Goal: Task Accomplishment & Management: Complete application form

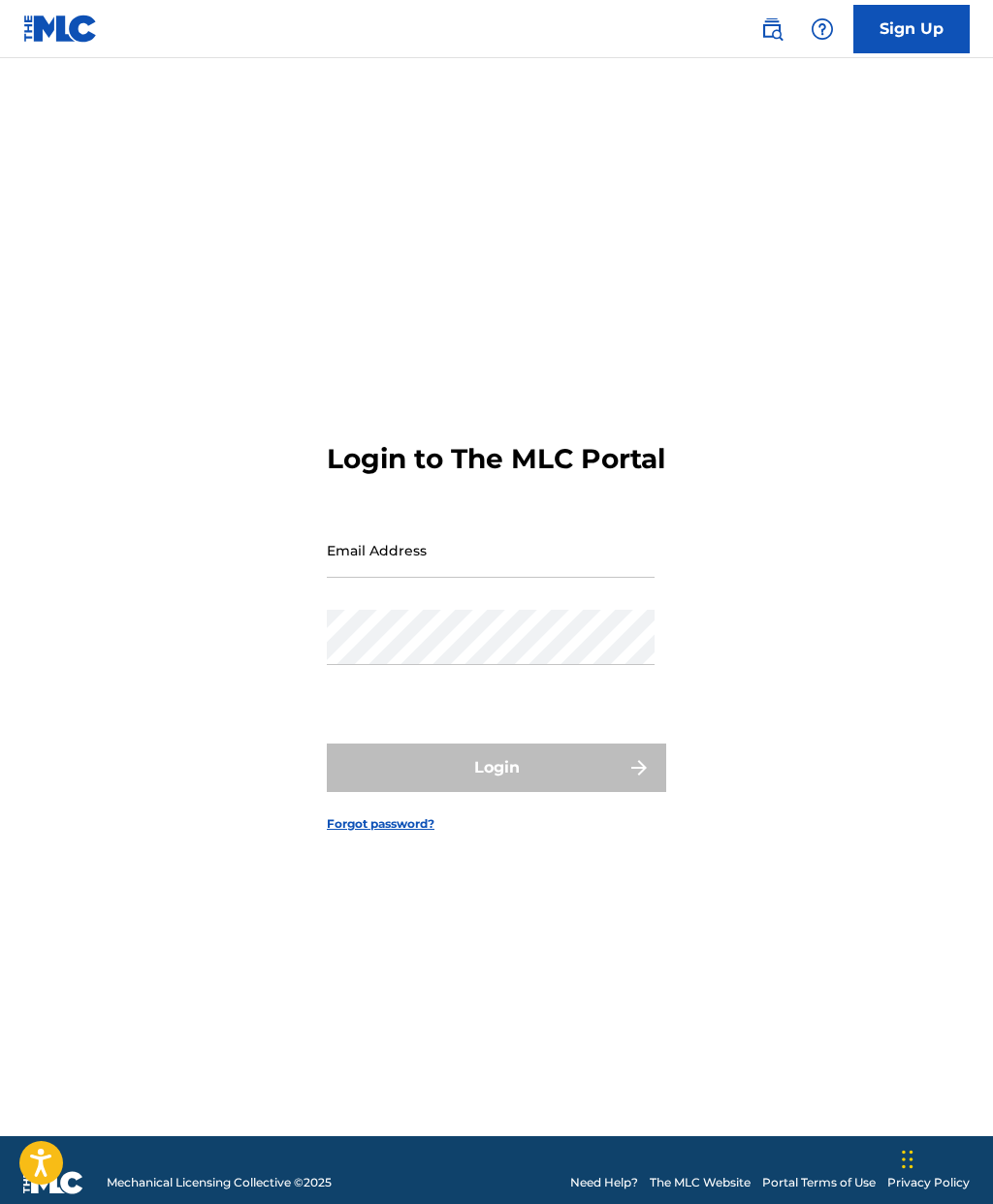
click at [355, 578] on input "Email Address" at bounding box center [490, 549] width 327 height 56
type input "[EMAIL_ADDRESS][DOMAIN_NAME]"
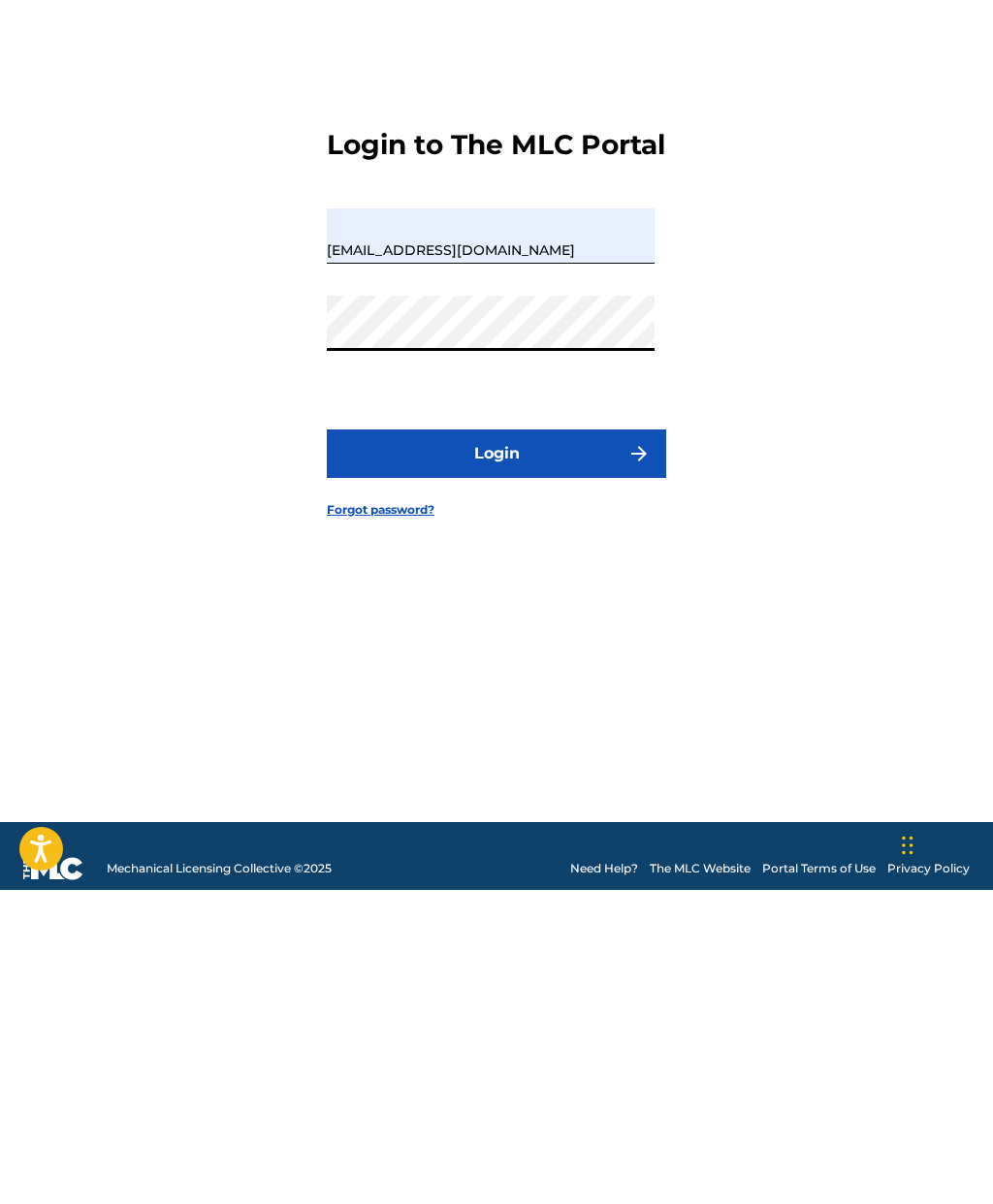
click at [602, 743] on button "Login" at bounding box center [496, 768] width 339 height 49
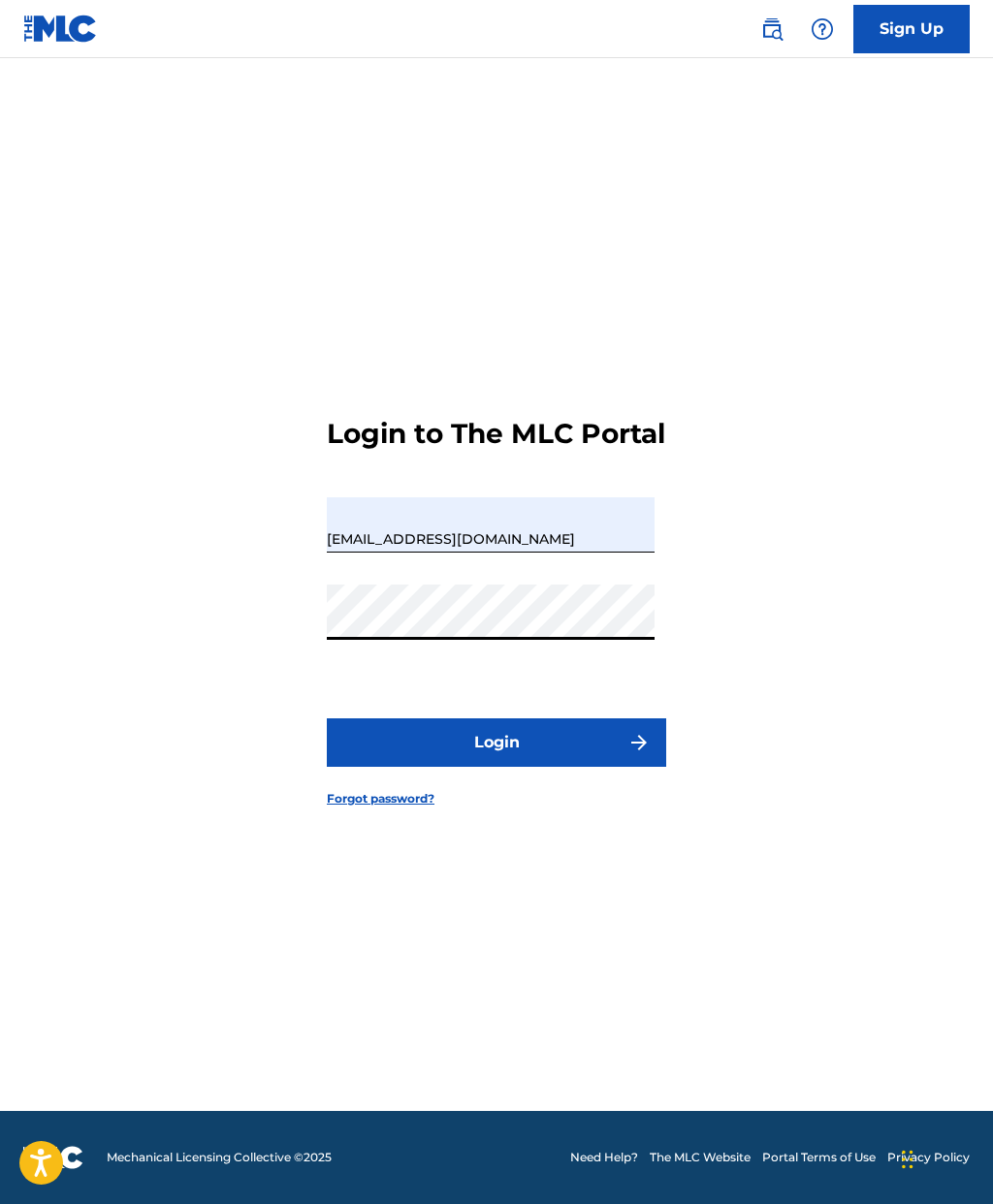
click at [395, 718] on button "Login" at bounding box center [496, 742] width 339 height 49
click at [572, 719] on button "Login" at bounding box center [496, 742] width 339 height 49
click at [335, 790] on link "Forgot password?" at bounding box center [380, 799] width 107 height 18
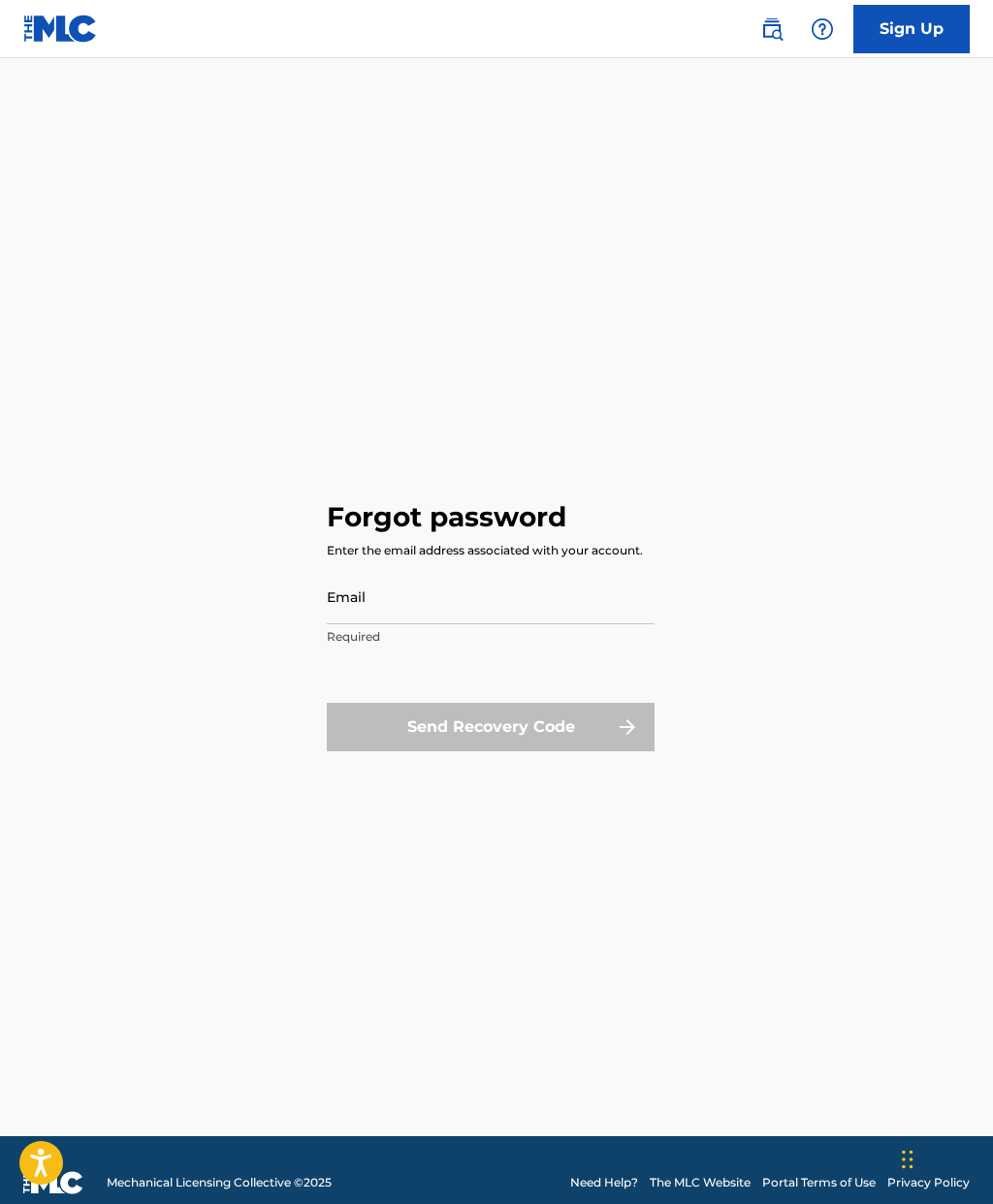
click at [345, 624] on input "Email" at bounding box center [490, 596] width 327 height 56
click at [346, 624] on input "Email" at bounding box center [490, 596] width 327 height 56
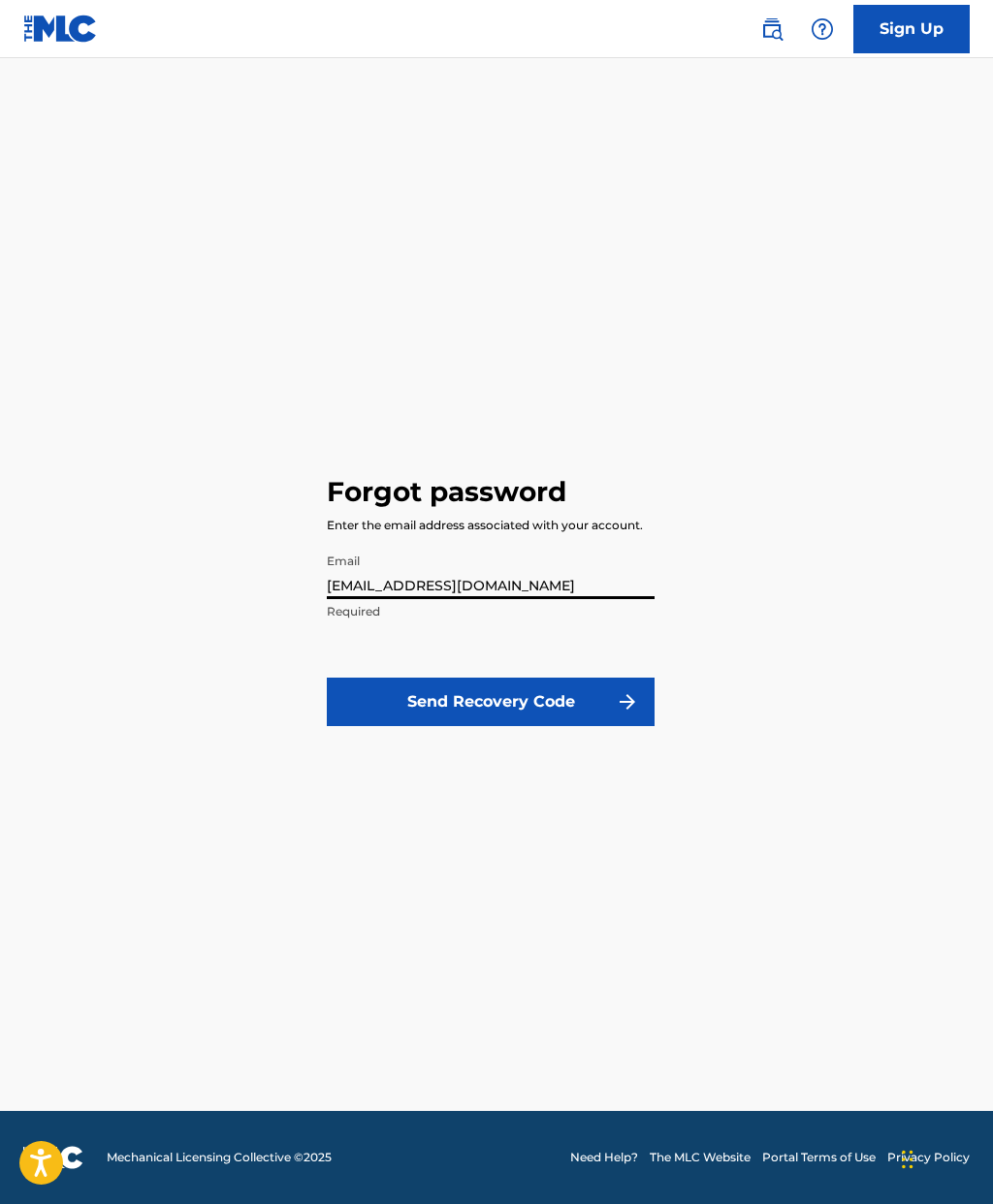
type input "[EMAIL_ADDRESS][DOMAIN_NAME]"
click at [394, 678] on button "Send Recovery Code" at bounding box center [490, 702] width 327 height 49
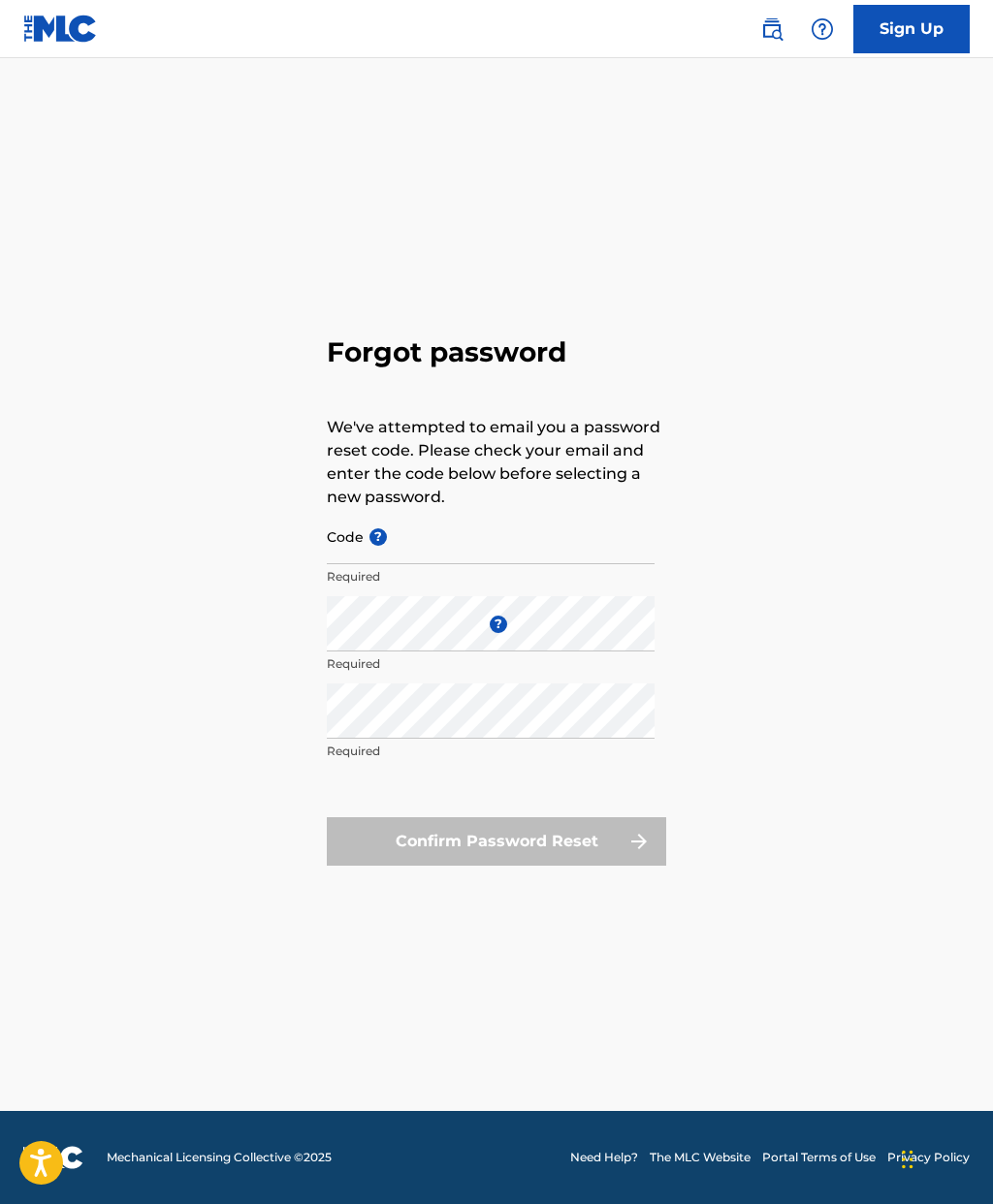
click at [338, 508] on input "Code ?" at bounding box center [490, 536] width 327 height 56
paste input "FP_8a8c762340ae1f6c62779a6027ce"
type input "FP_8a8c762340ae1f6c62779a6027ce"
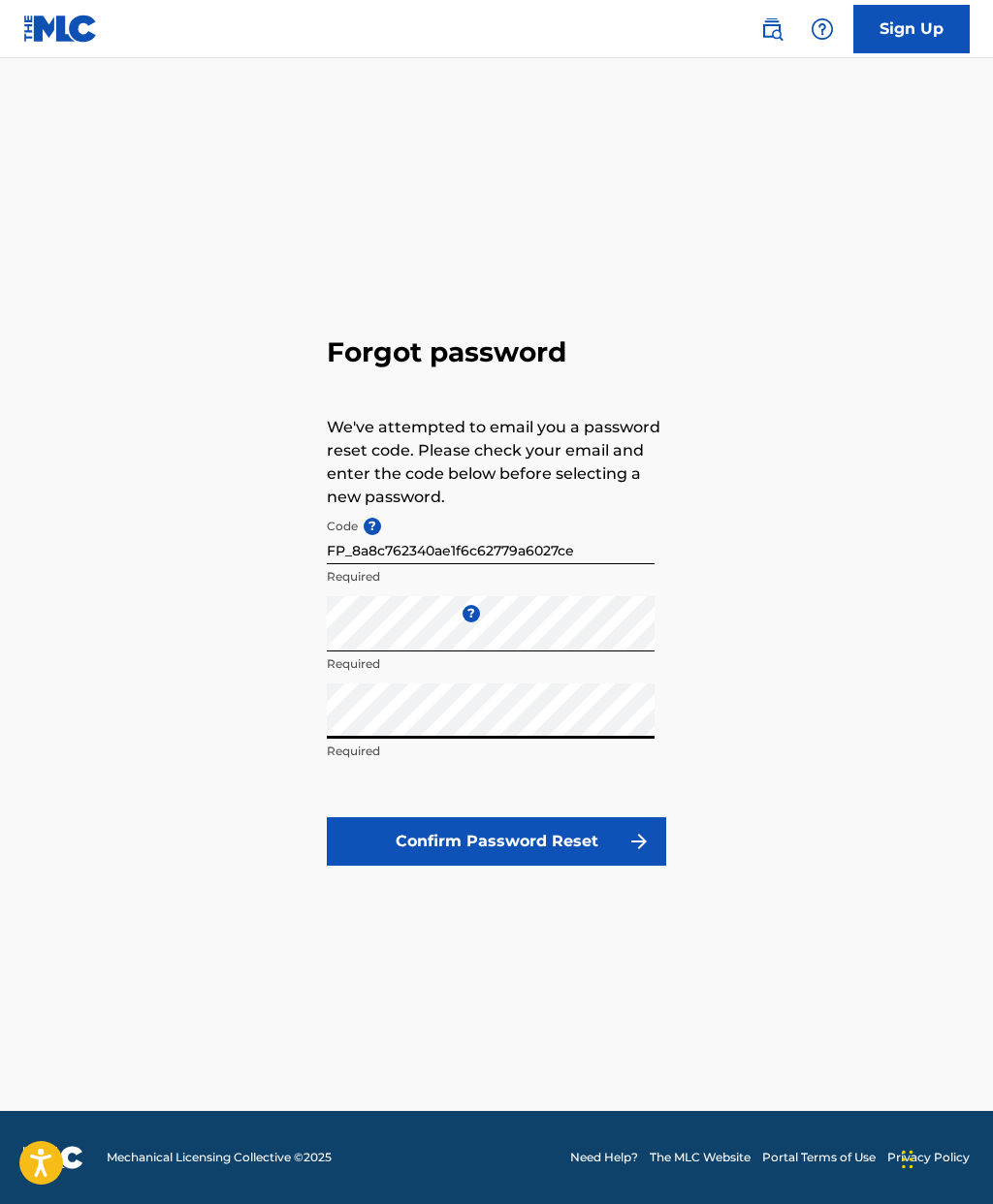
click at [755, 640] on div "Forgot password We've attempted to email you a password reset code. Please chec…" at bounding box center [496, 596] width 993 height 1030
click at [584, 817] on button "Confirm Password Reset" at bounding box center [496, 842] width 339 height 49
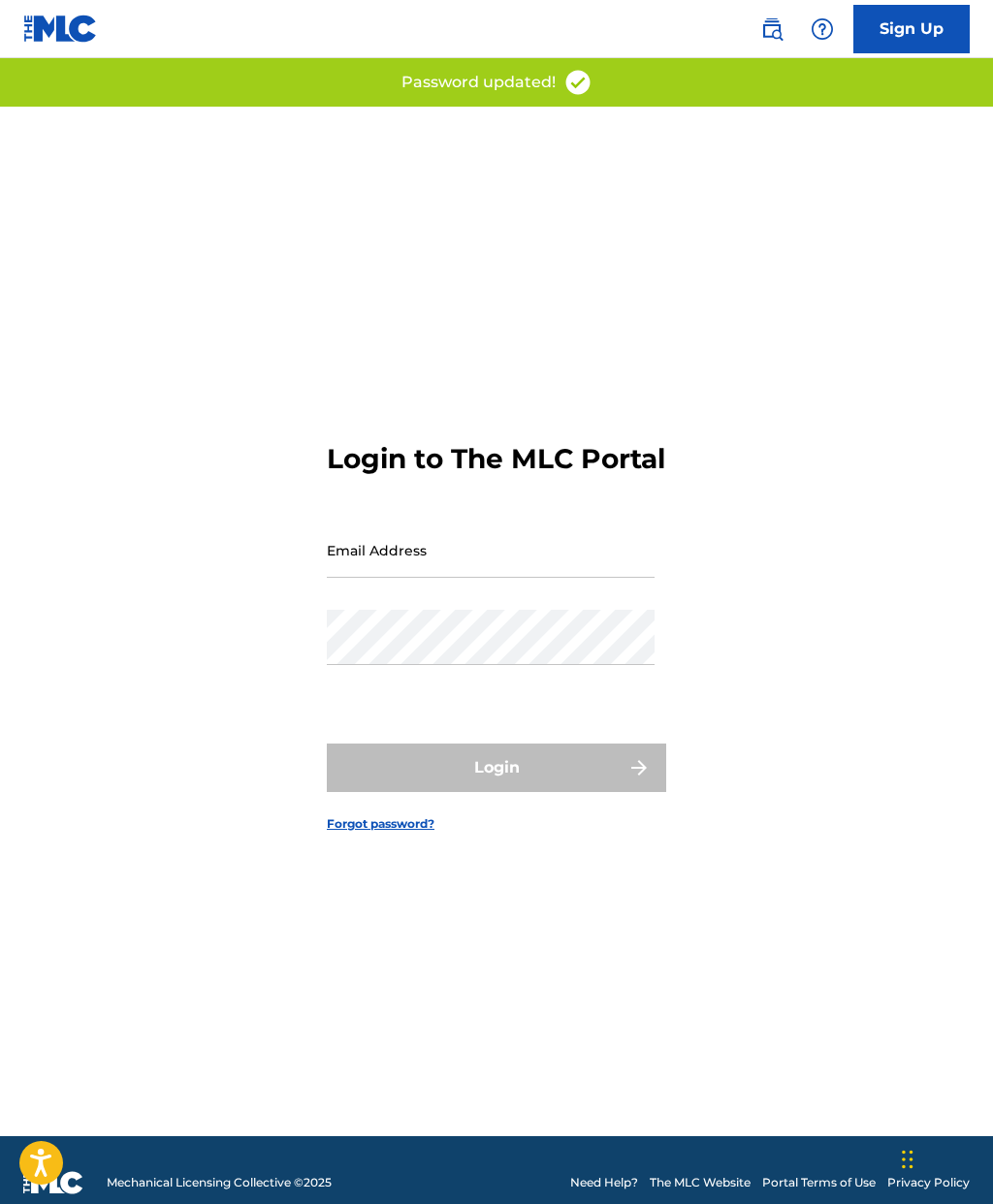
click at [348, 578] on input "Email Address" at bounding box center [490, 549] width 327 height 56
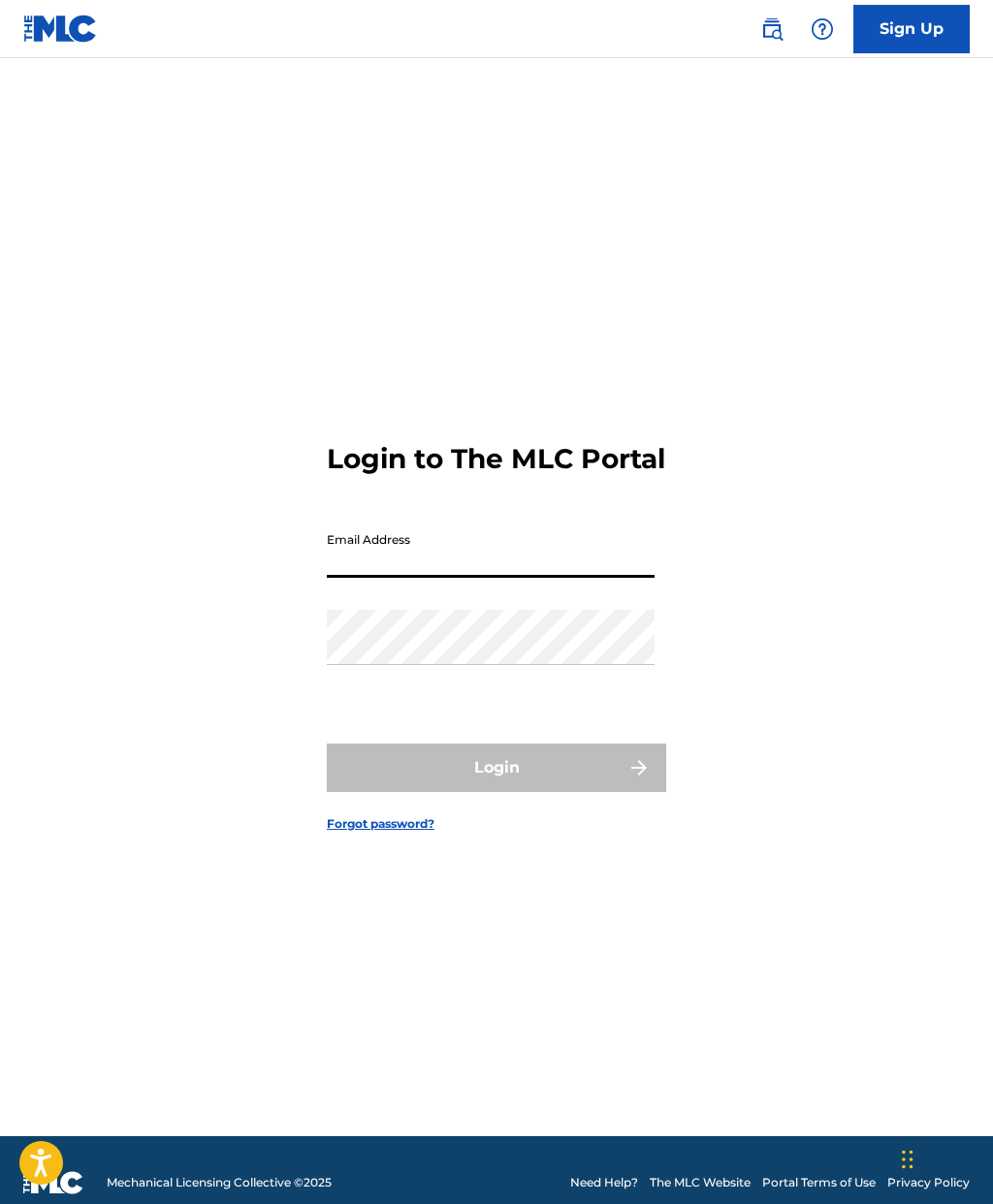
scroll to position [102, 0]
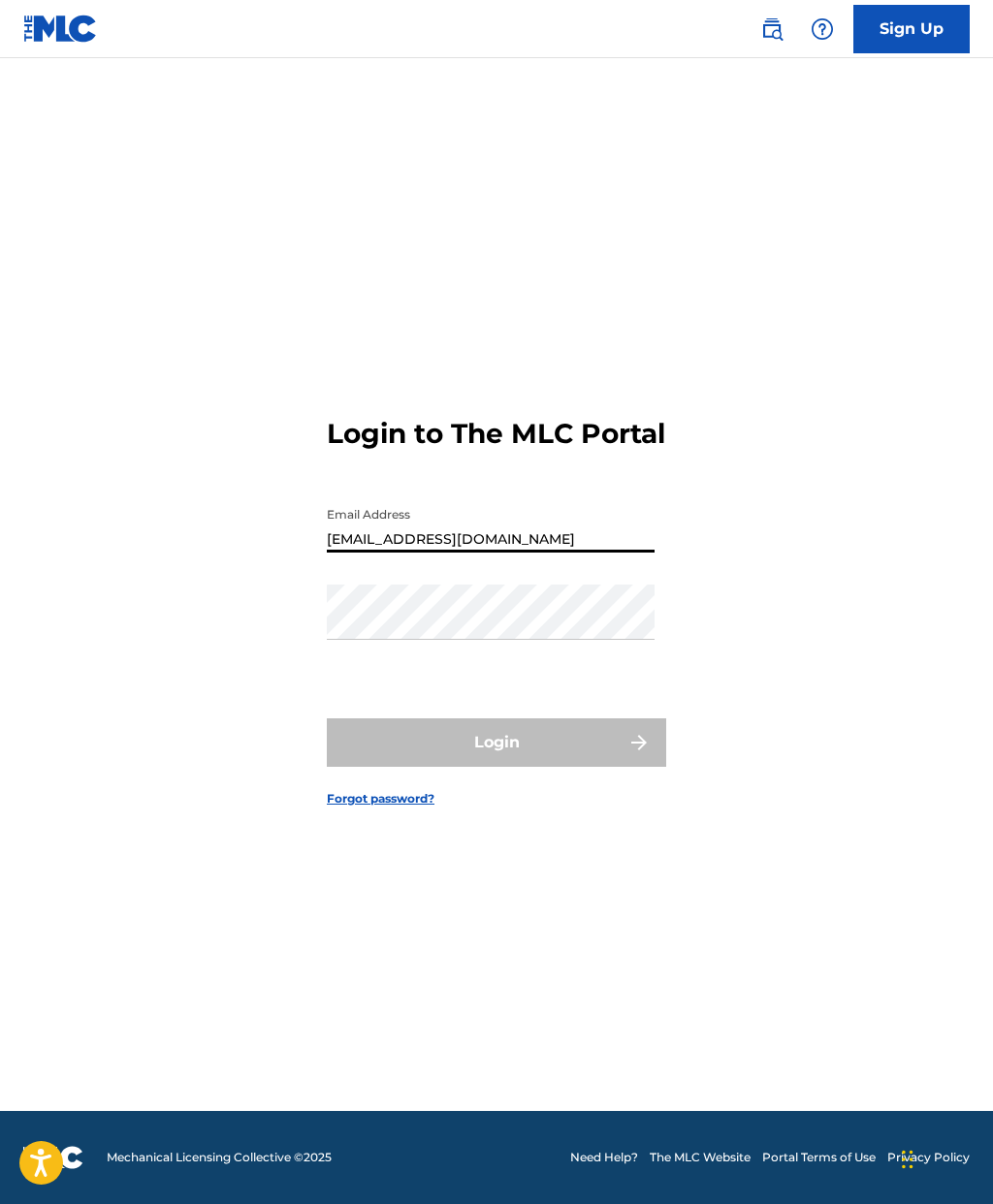
type input "[EMAIL_ADDRESS][DOMAIN_NAME]"
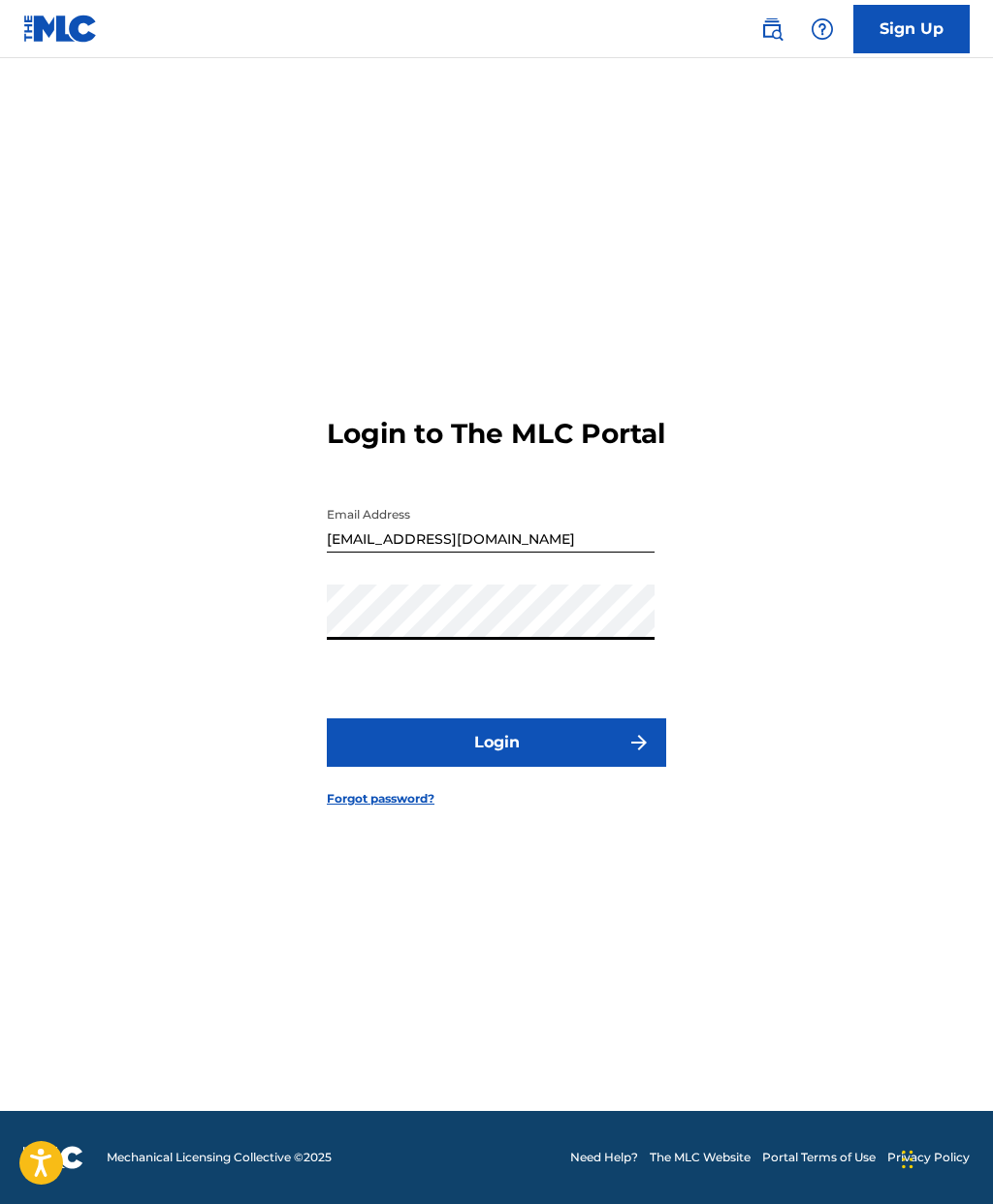
click at [612, 726] on button "Login" at bounding box center [496, 742] width 339 height 49
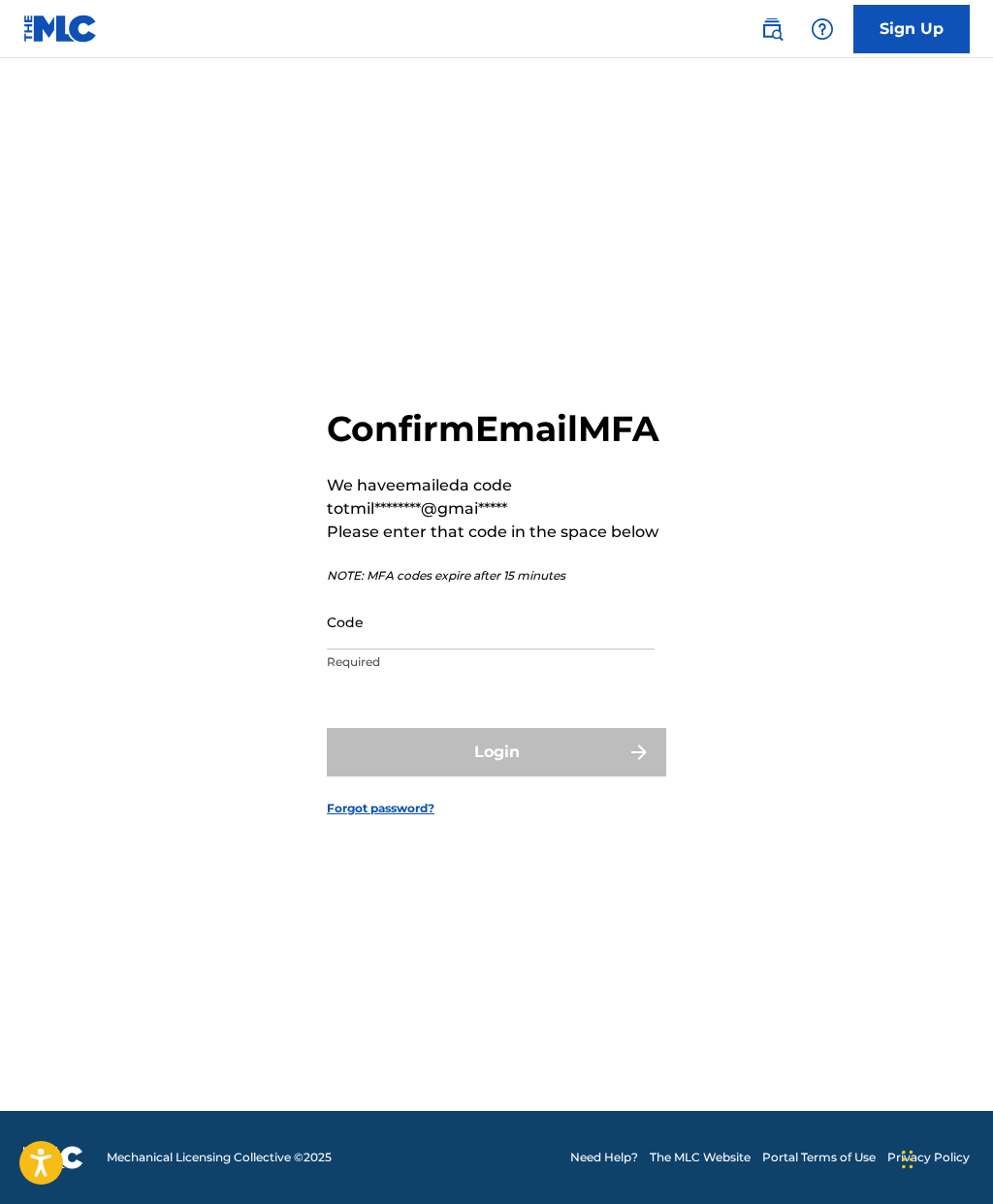
click at [572, 619] on input "Code" at bounding box center [490, 621] width 327 height 56
paste input "132521"
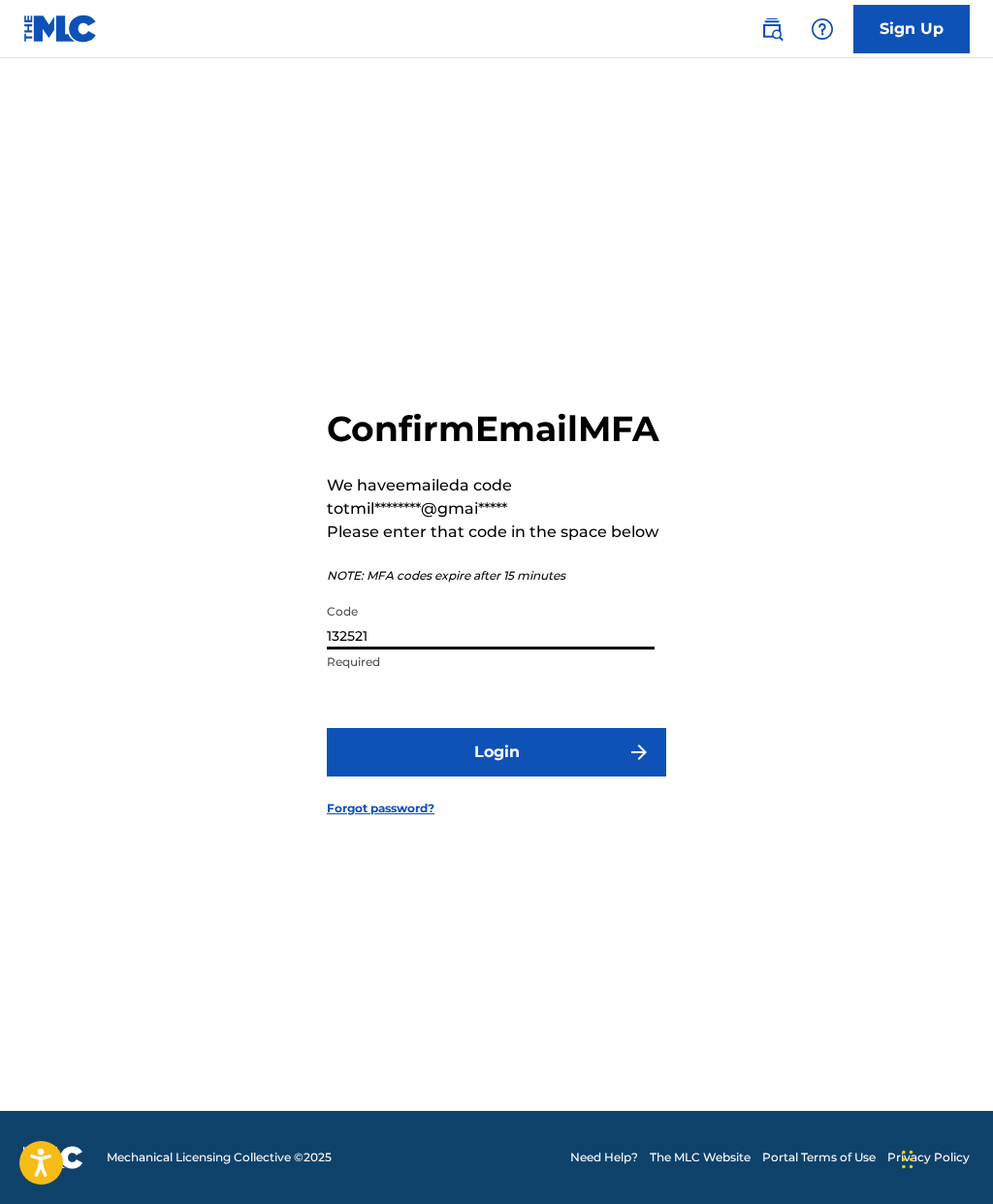
type input "132521"
click at [269, 641] on div "Confirm Email MFA We have emailed a code to tmil********@gmai***** Please enter…" at bounding box center [496, 596] width 993 height 1030
click at [391, 728] on button "Login" at bounding box center [496, 752] width 339 height 49
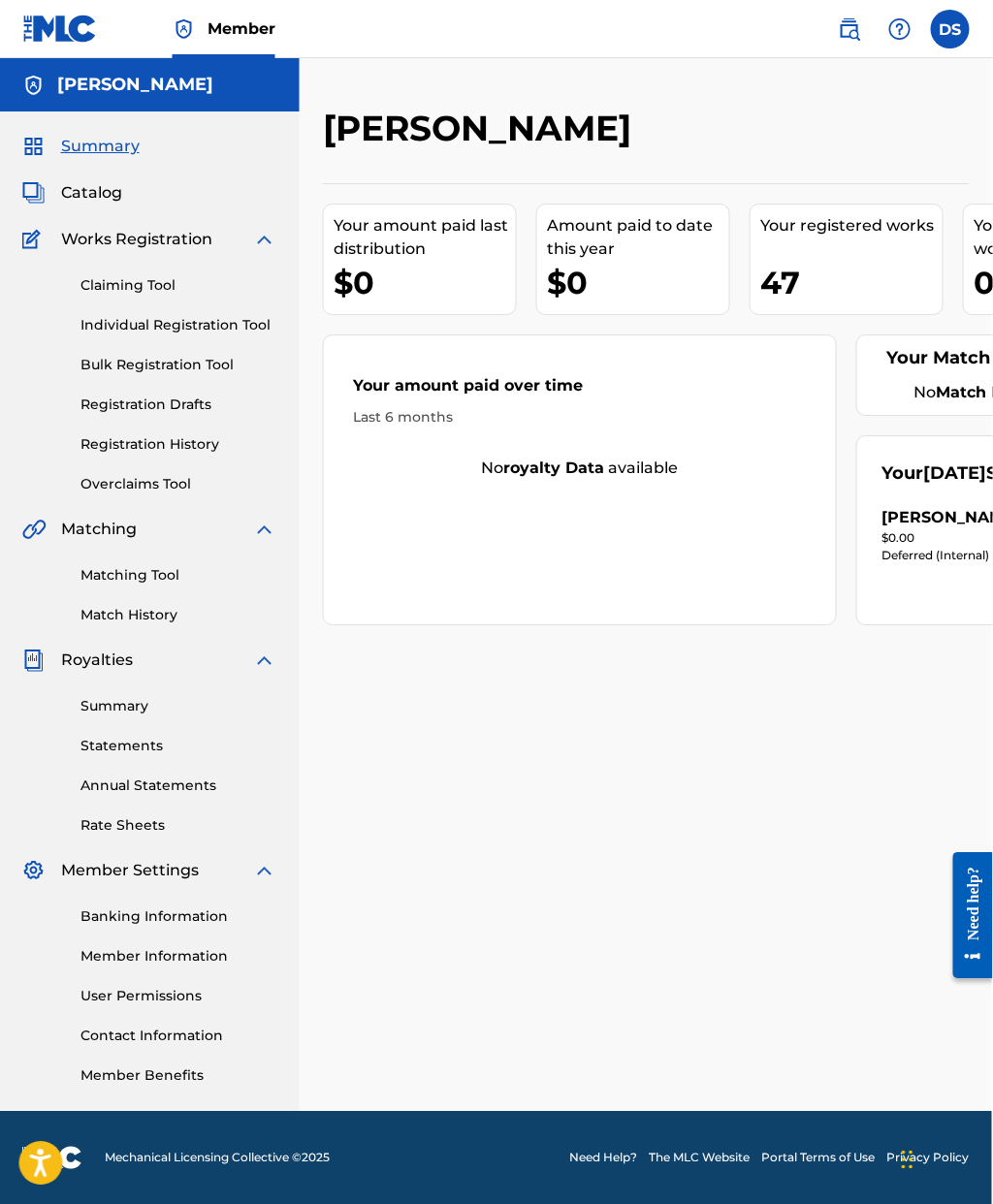
scroll to position [78, 2]
click at [101, 276] on link "Claiming Tool" at bounding box center [177, 285] width 196 height 20
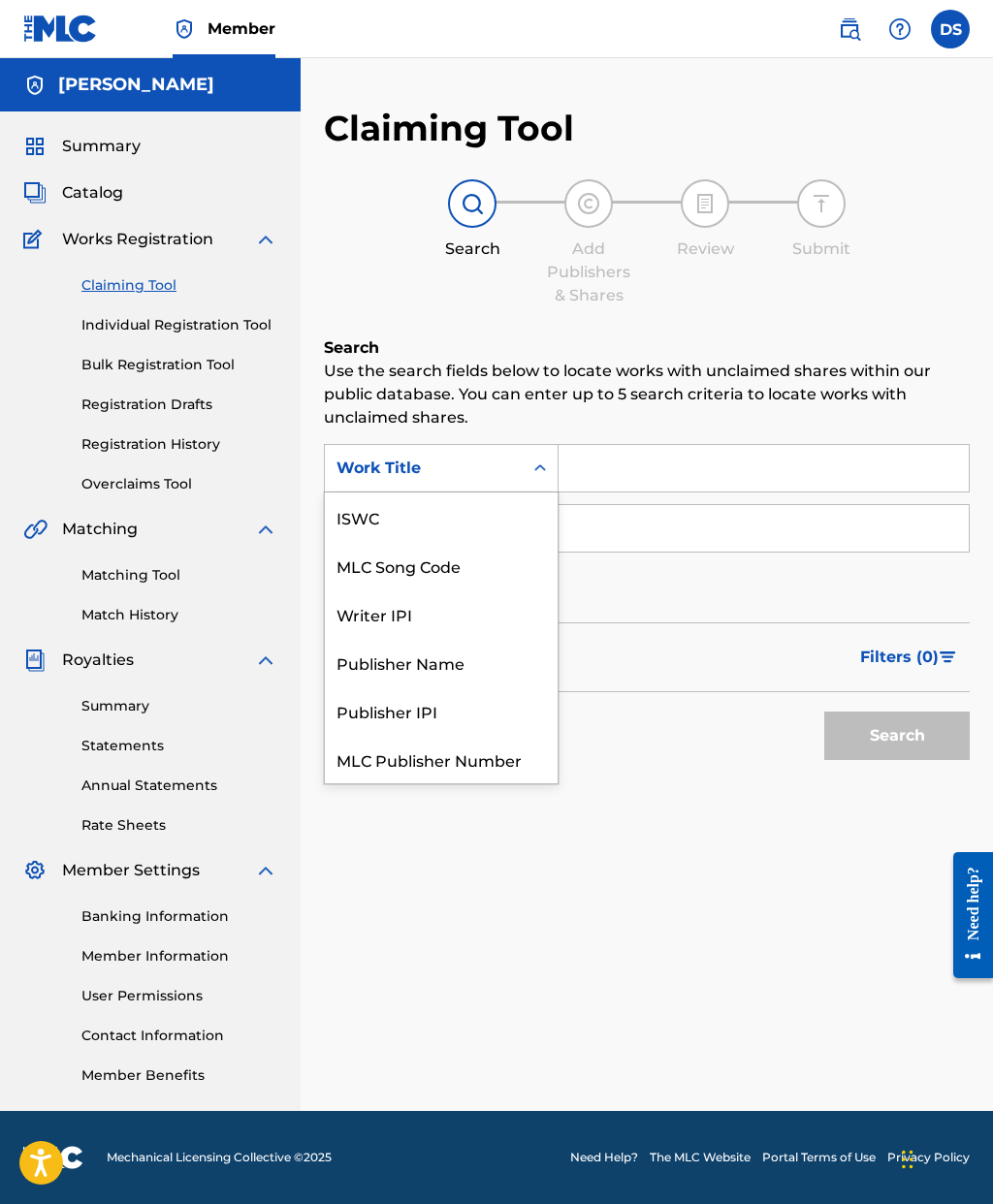
scroll to position [49, 0]
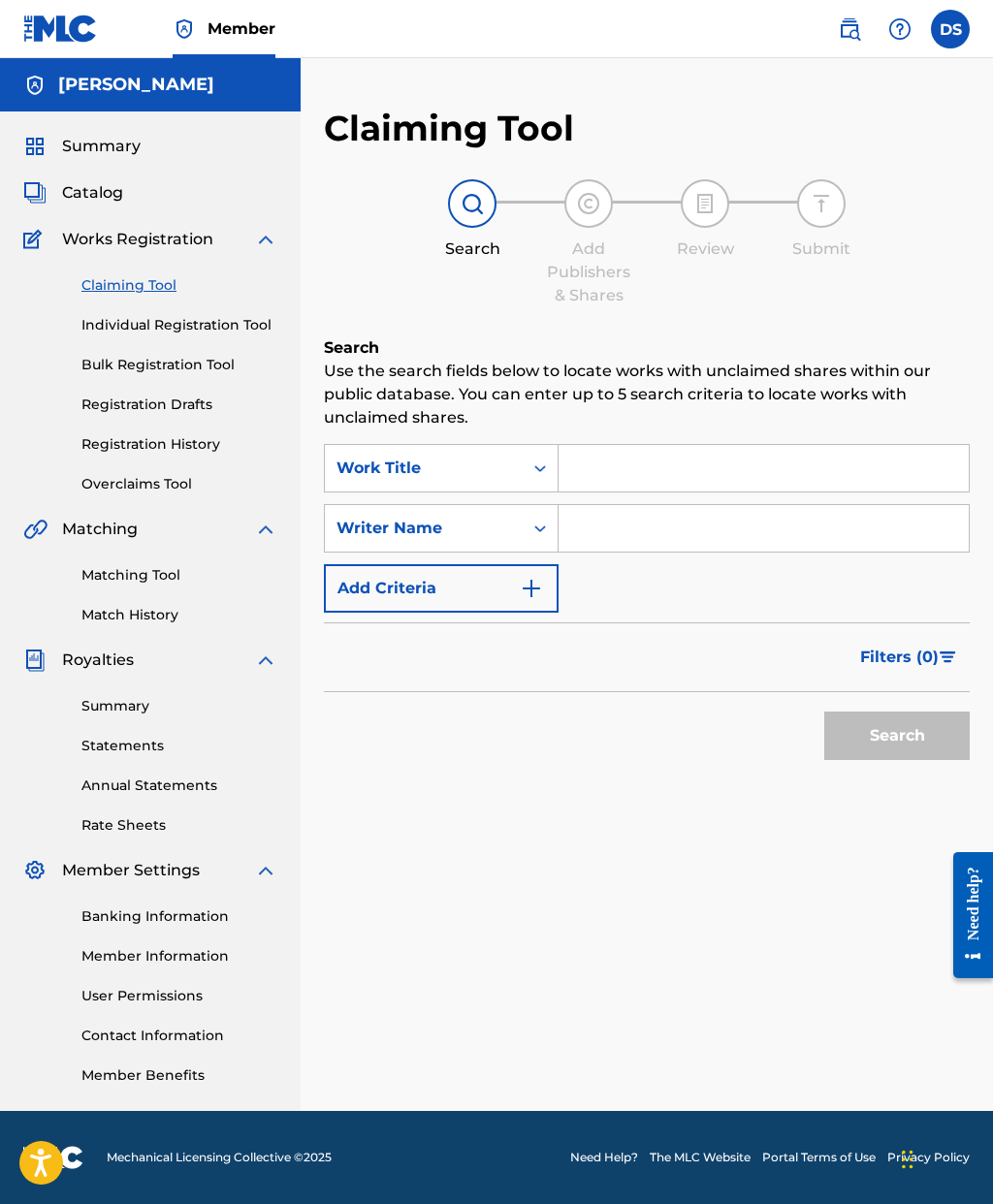
click at [366, 742] on div "Search Use the search fields below to locate works with unclaimed shares within…" at bounding box center [646, 601] width 646 height 530
click at [646, 692] on div "Search" at bounding box center [646, 731] width 646 height 78
click at [590, 505] on input "Search Form" at bounding box center [763, 528] width 410 height 47
type input "Young Paso"
click at [726, 445] on input "Search Form" at bounding box center [763, 469] width 410 height 47
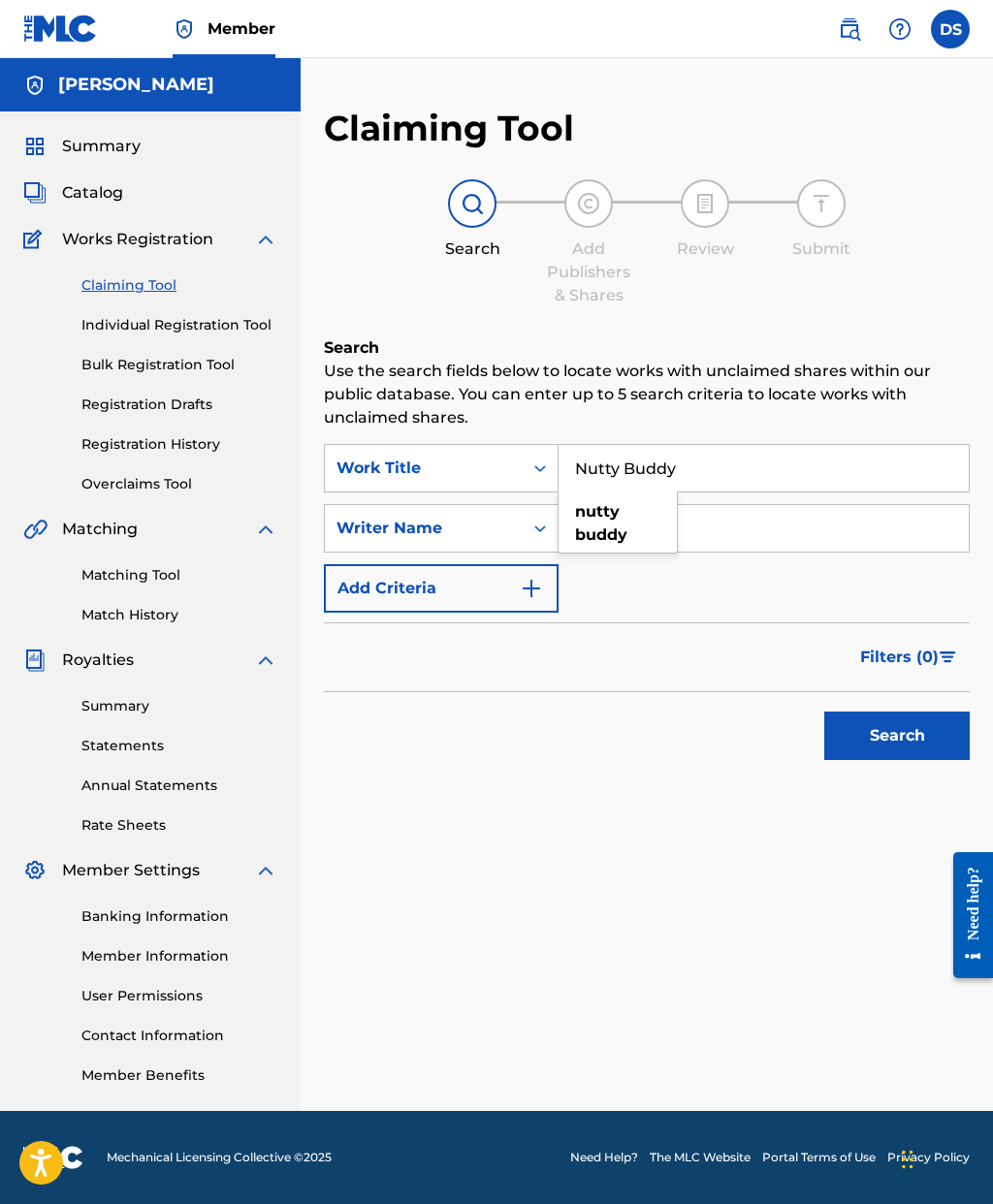
type input "Nutty Buddy"
click at [696, 692] on div "Search" at bounding box center [646, 731] width 646 height 78
click at [911, 711] on button "Search" at bounding box center [897, 735] width 145 height 49
click at [109, 315] on link "Individual Registration Tool" at bounding box center [179, 324] width 196 height 20
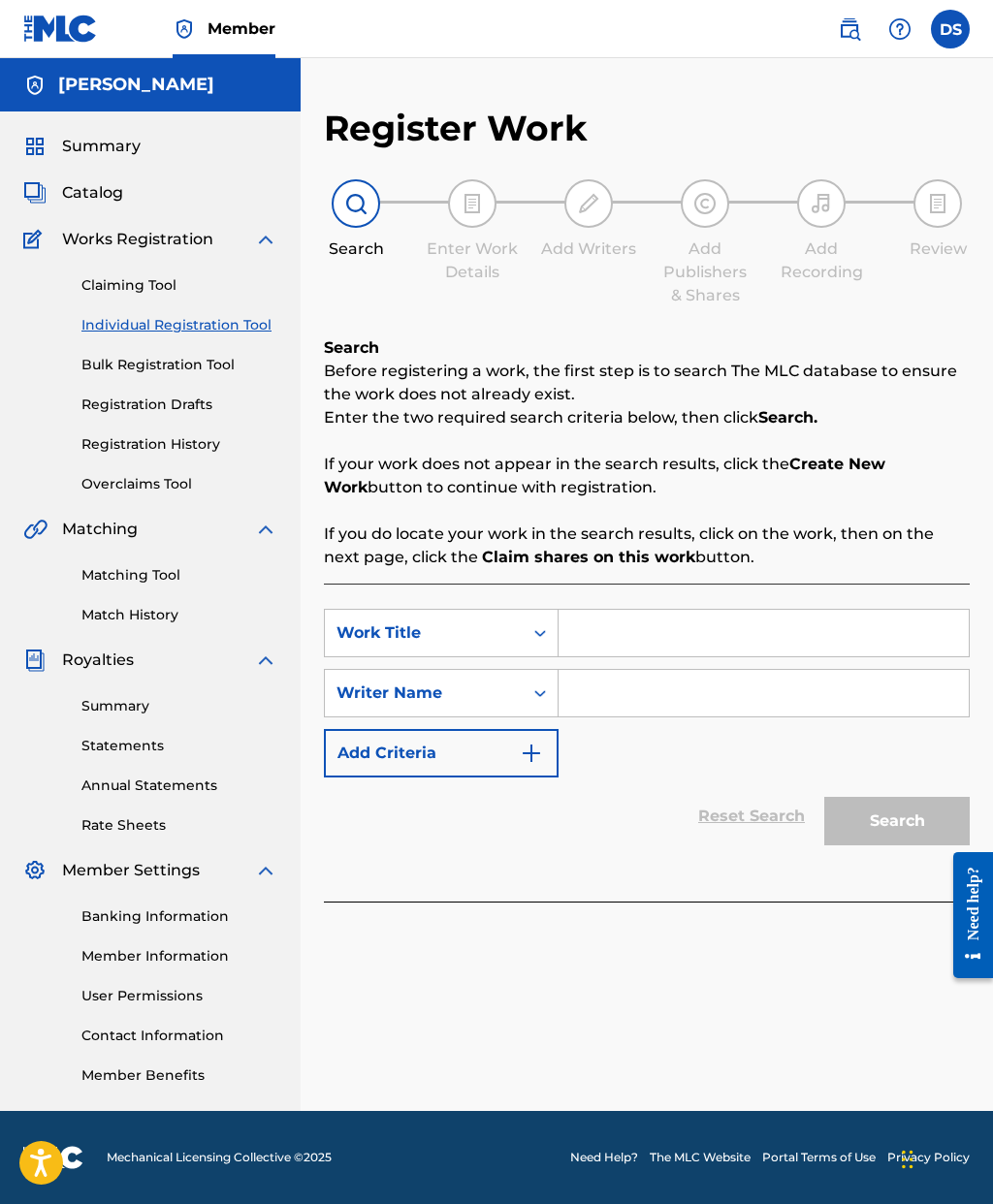
click at [92, 195] on span "Catalog" at bounding box center [93, 193] width 61 height 23
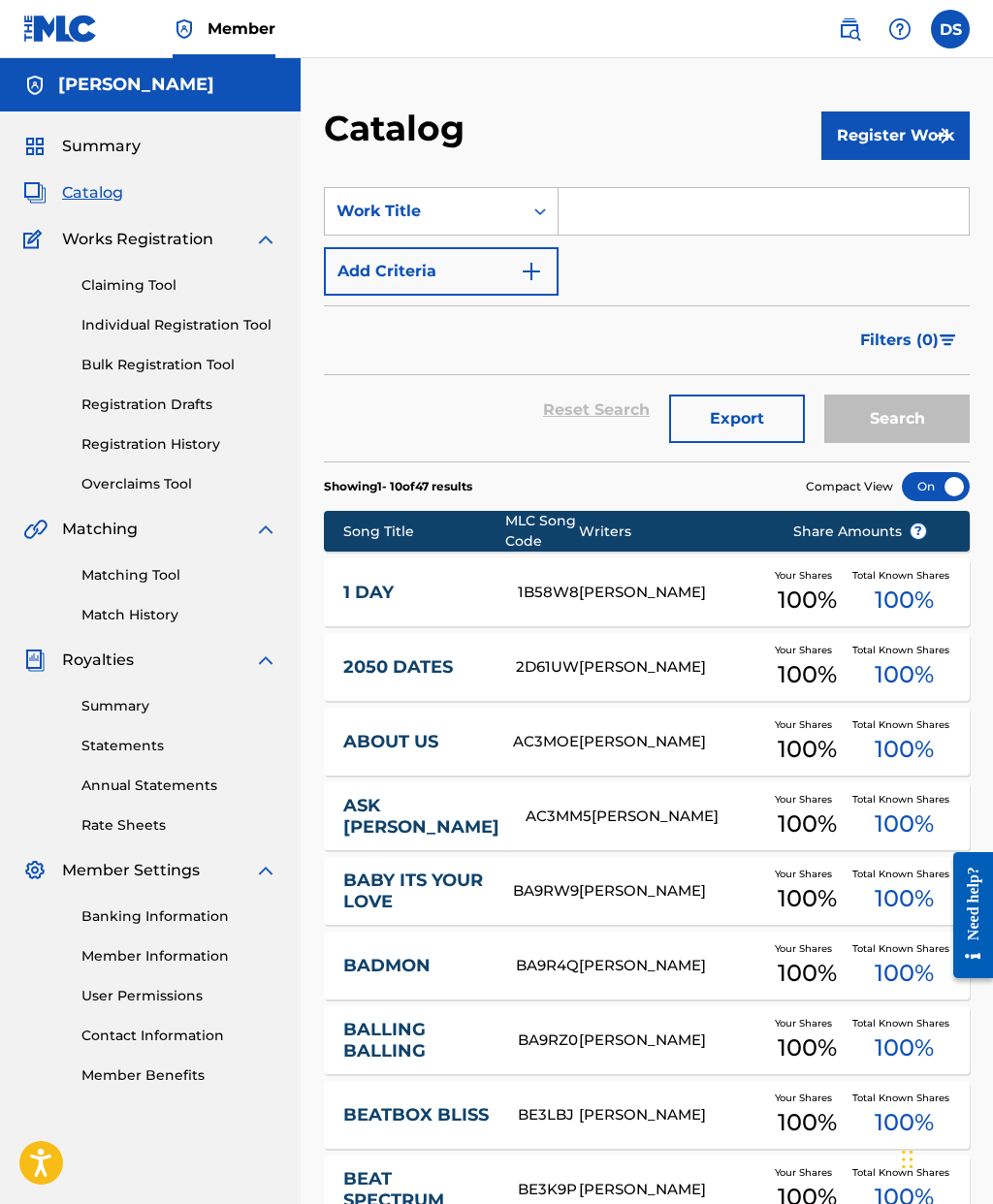
click at [918, 157] on button "Register Work" at bounding box center [896, 135] width 148 height 49
click at [888, 207] on link "Individual" at bounding box center [896, 199] width 148 height 47
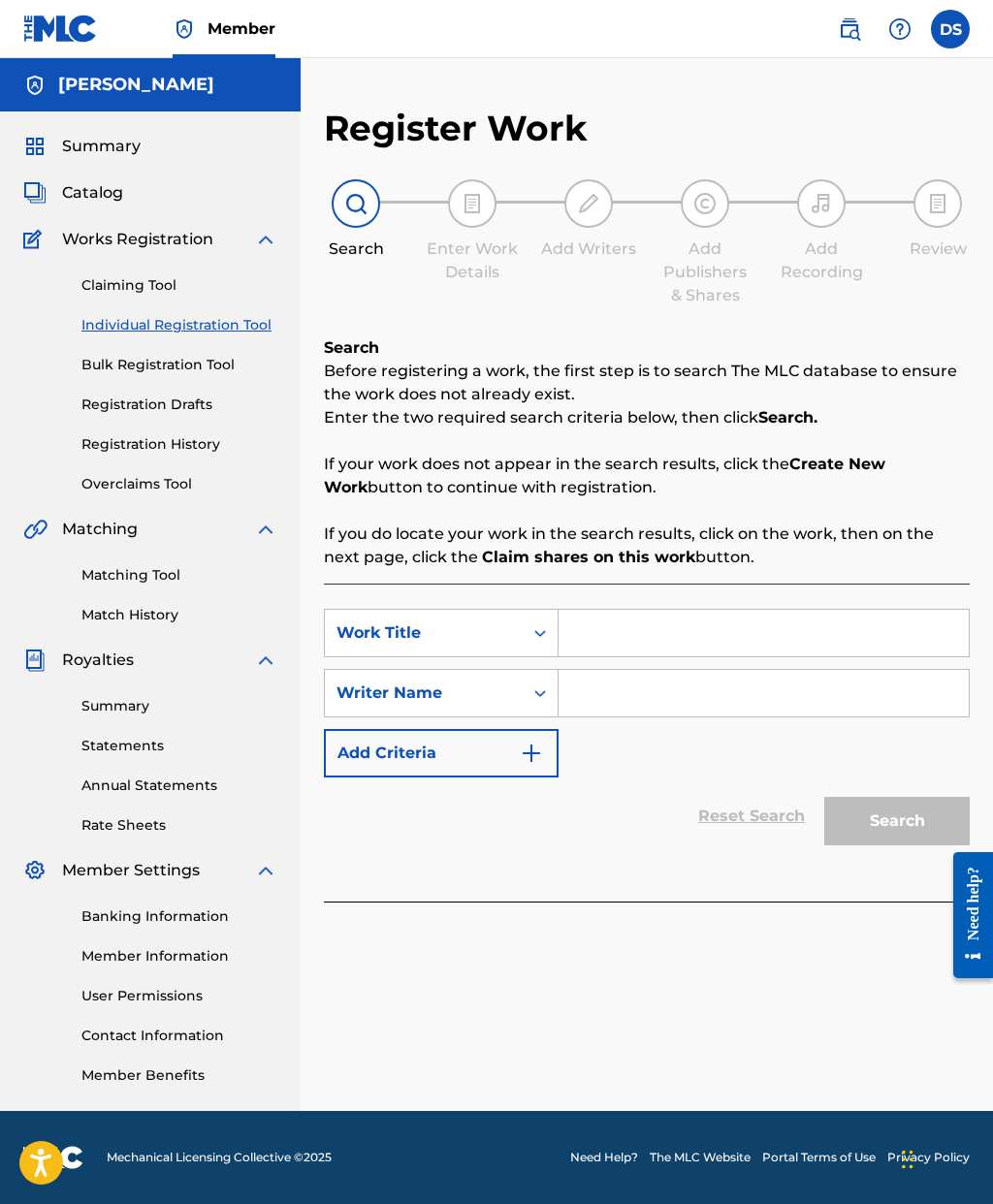
click at [660, 631] on input "Search Form" at bounding box center [763, 633] width 410 height 47
type input "Butt"
type input "Nutty Buddy"
click at [682, 685] on input "Search Form" at bounding box center [763, 694] width 410 height 47
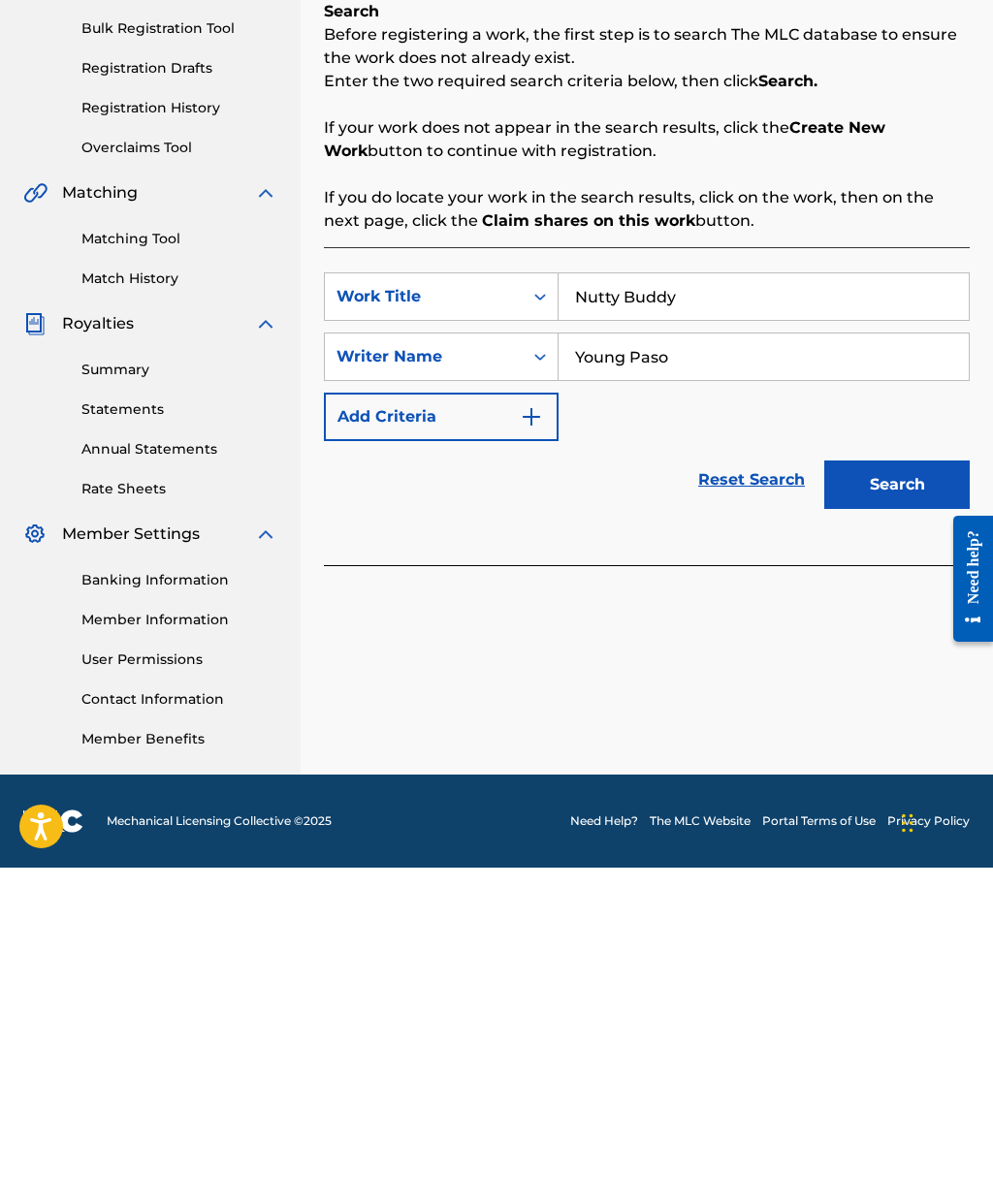
type input "Young Paso"
click at [896, 797] on button "Search" at bounding box center [897, 821] width 145 height 49
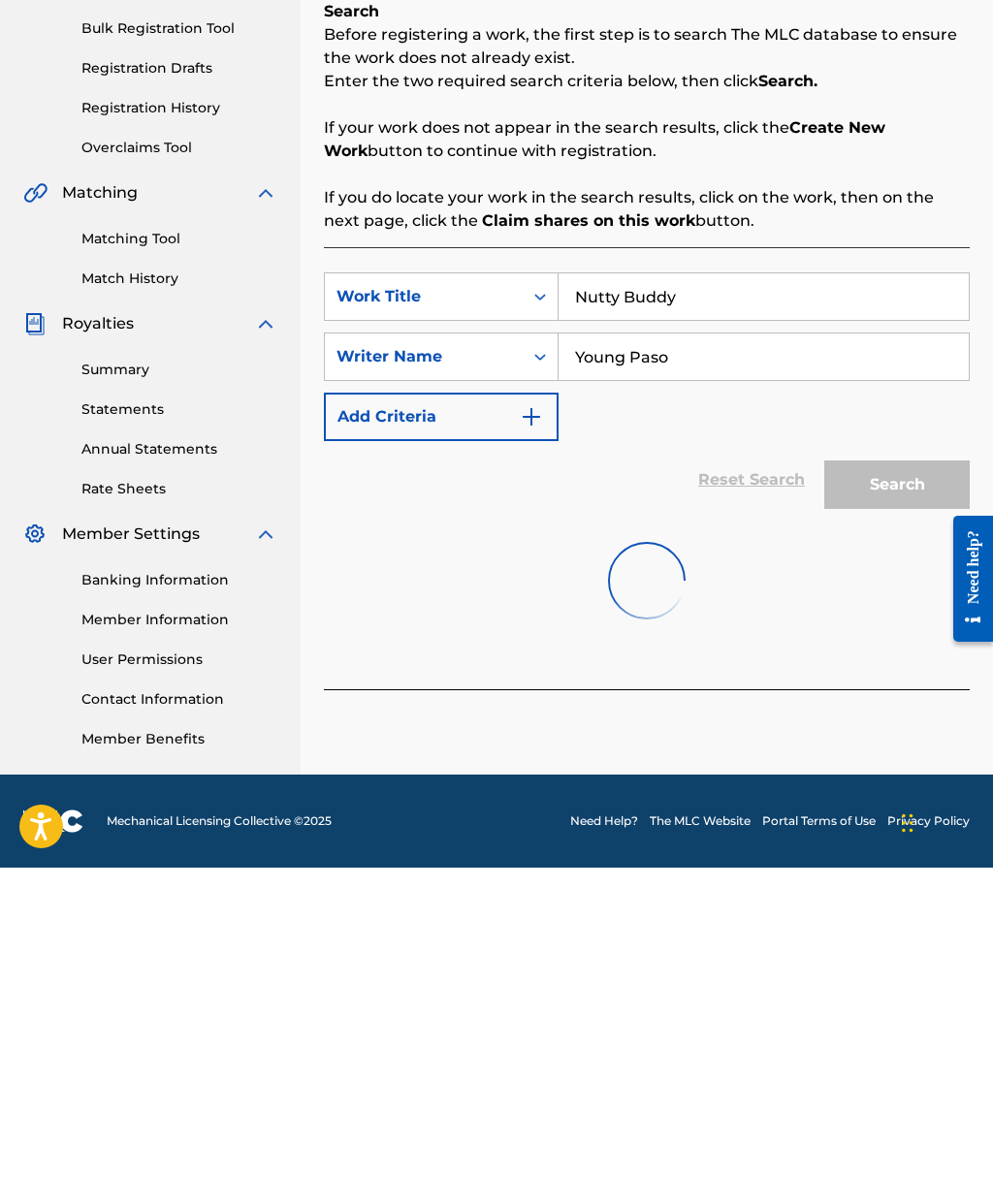
scroll to position [78, 0]
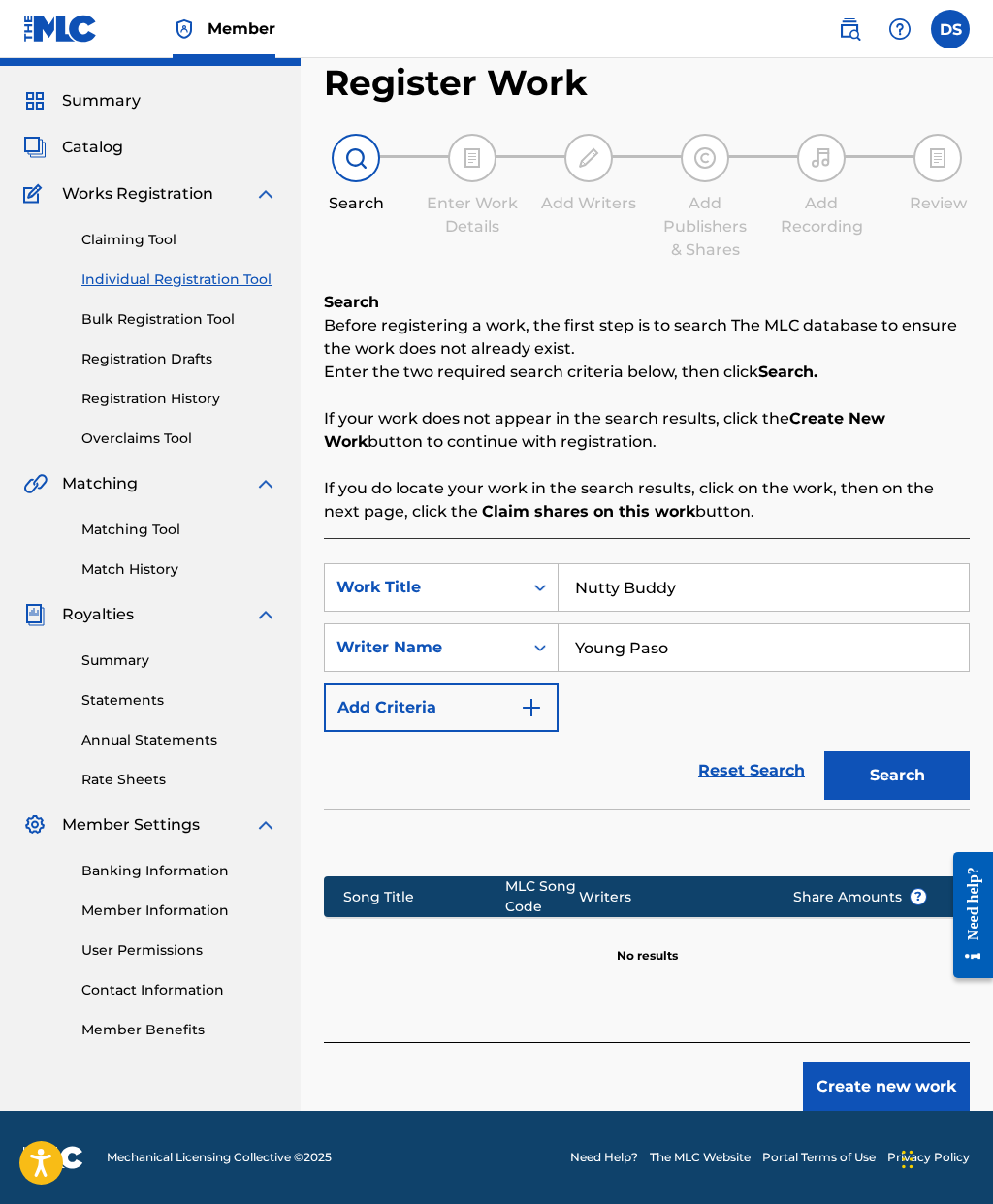
click at [850, 1064] on button "Create new work" at bounding box center [886, 1087] width 167 height 49
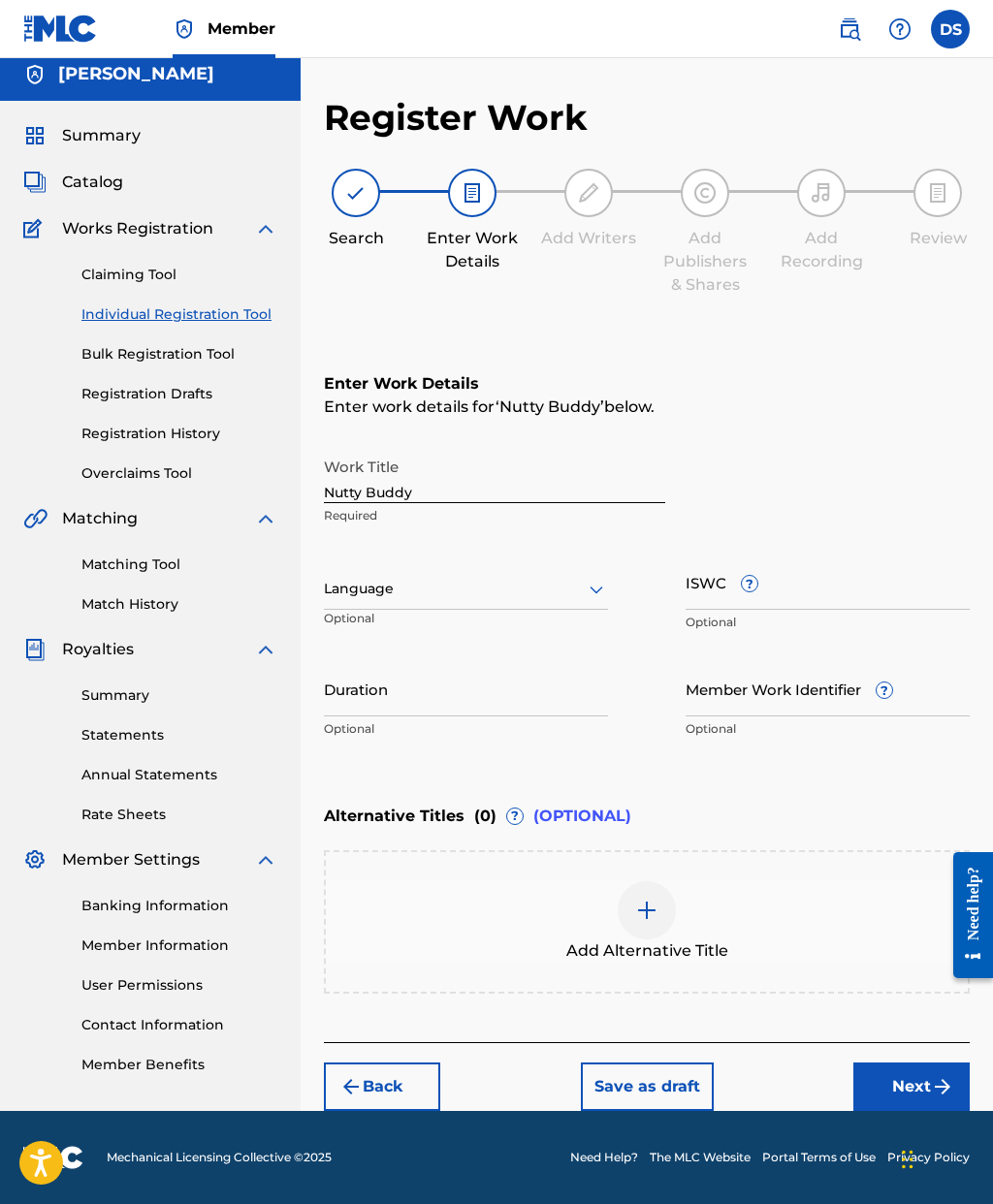
click at [340, 661] on input "Duration" at bounding box center [466, 689] width 285 height 56
type input "03:05"
click at [886, 683] on span "?" at bounding box center [885, 691] width 16 height 16
click at [886, 661] on input "Member Work Identifier ?" at bounding box center [828, 689] width 285 height 56
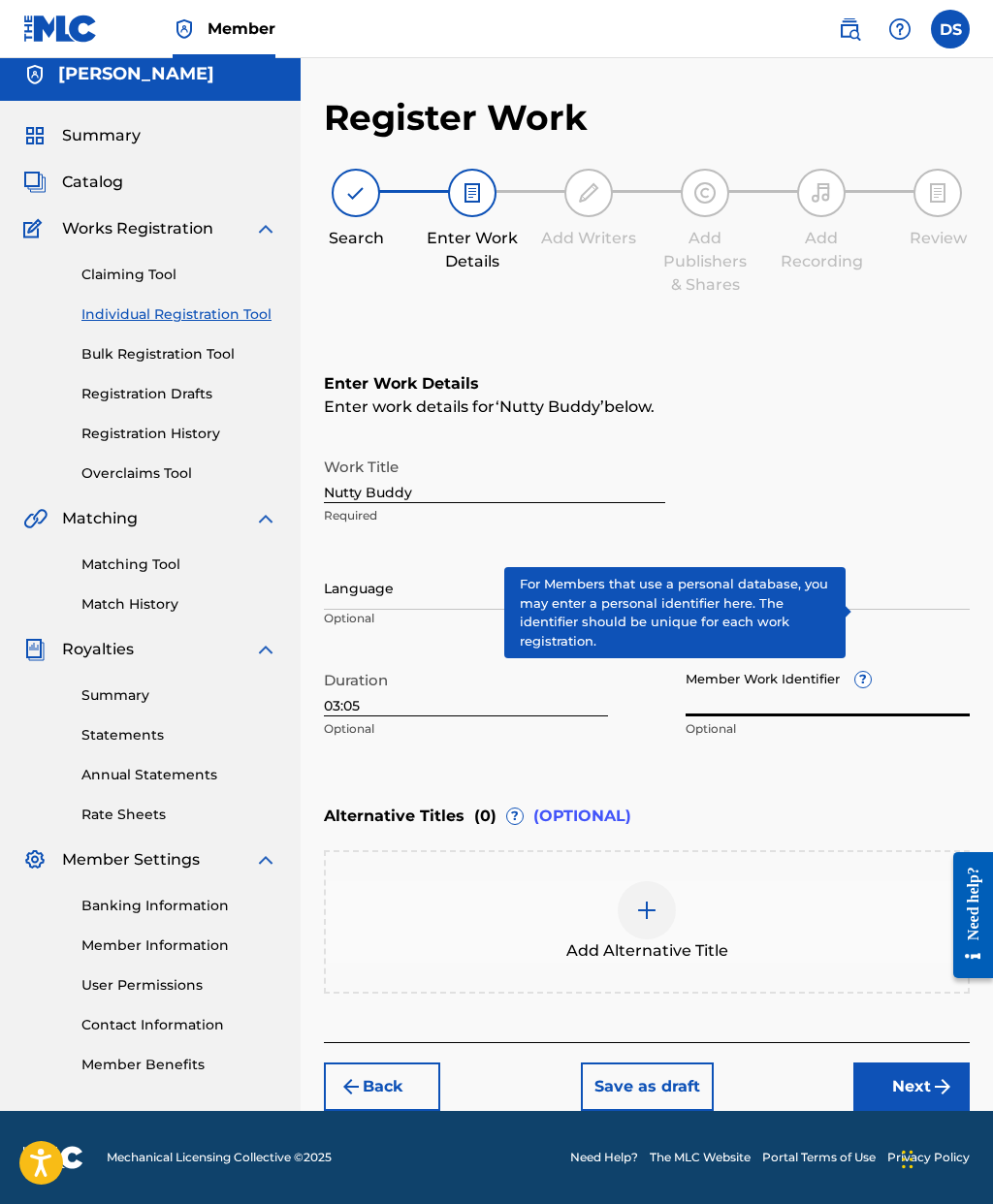
click at [931, 661] on input "Member Work Identifier ?" at bounding box center [828, 689] width 285 height 56
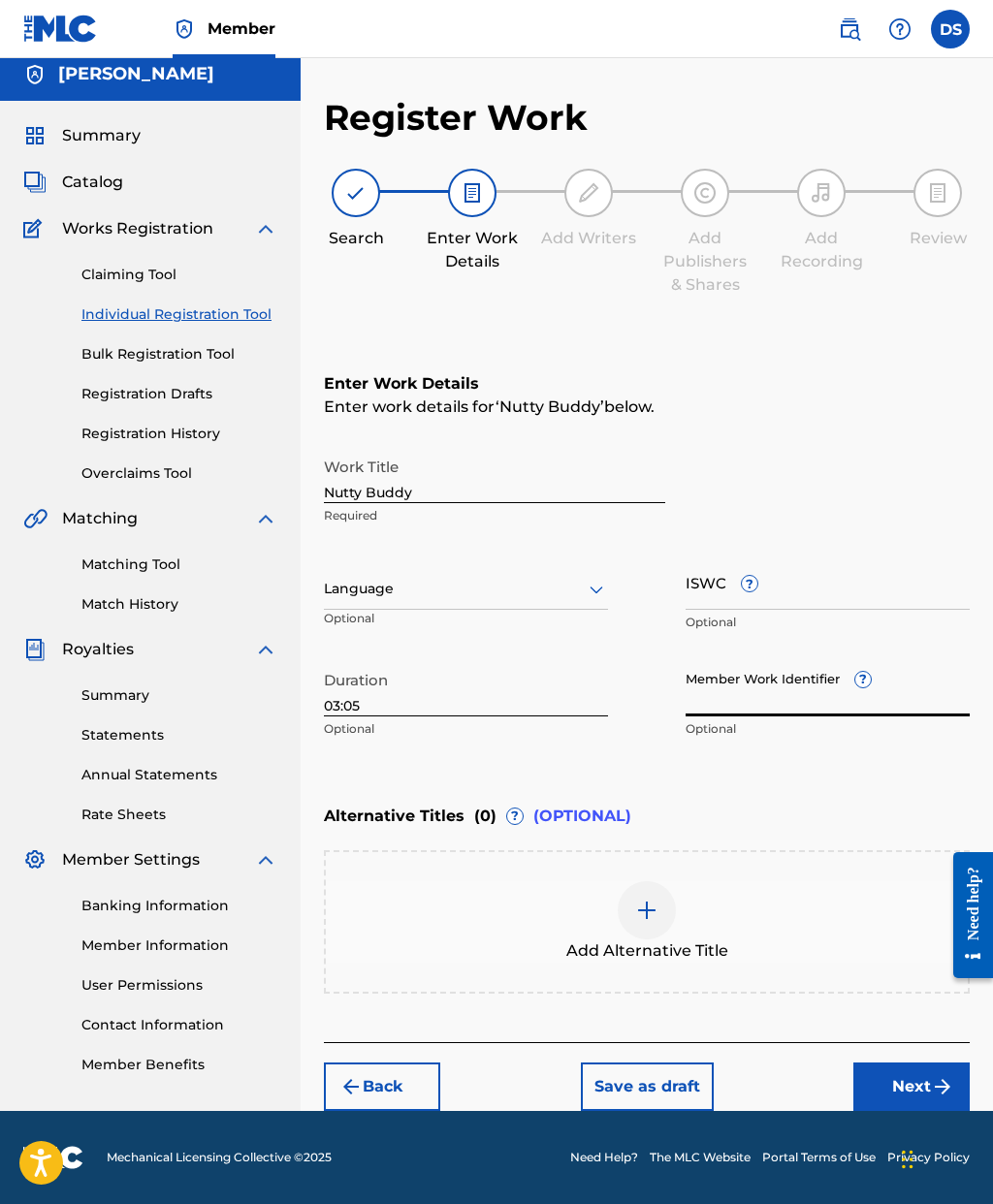
paste input "199479986912"
type input "199479986912"
click at [748, 576] on span "?" at bounding box center [749, 583] width 16 height 16
click at [748, 554] on input "ISWC ?" at bounding box center [828, 582] width 285 height 56
click at [927, 460] on div "Work Title Nutty Buddy Required" at bounding box center [646, 492] width 646 height 88
